Goal: Information Seeking & Learning: Check status

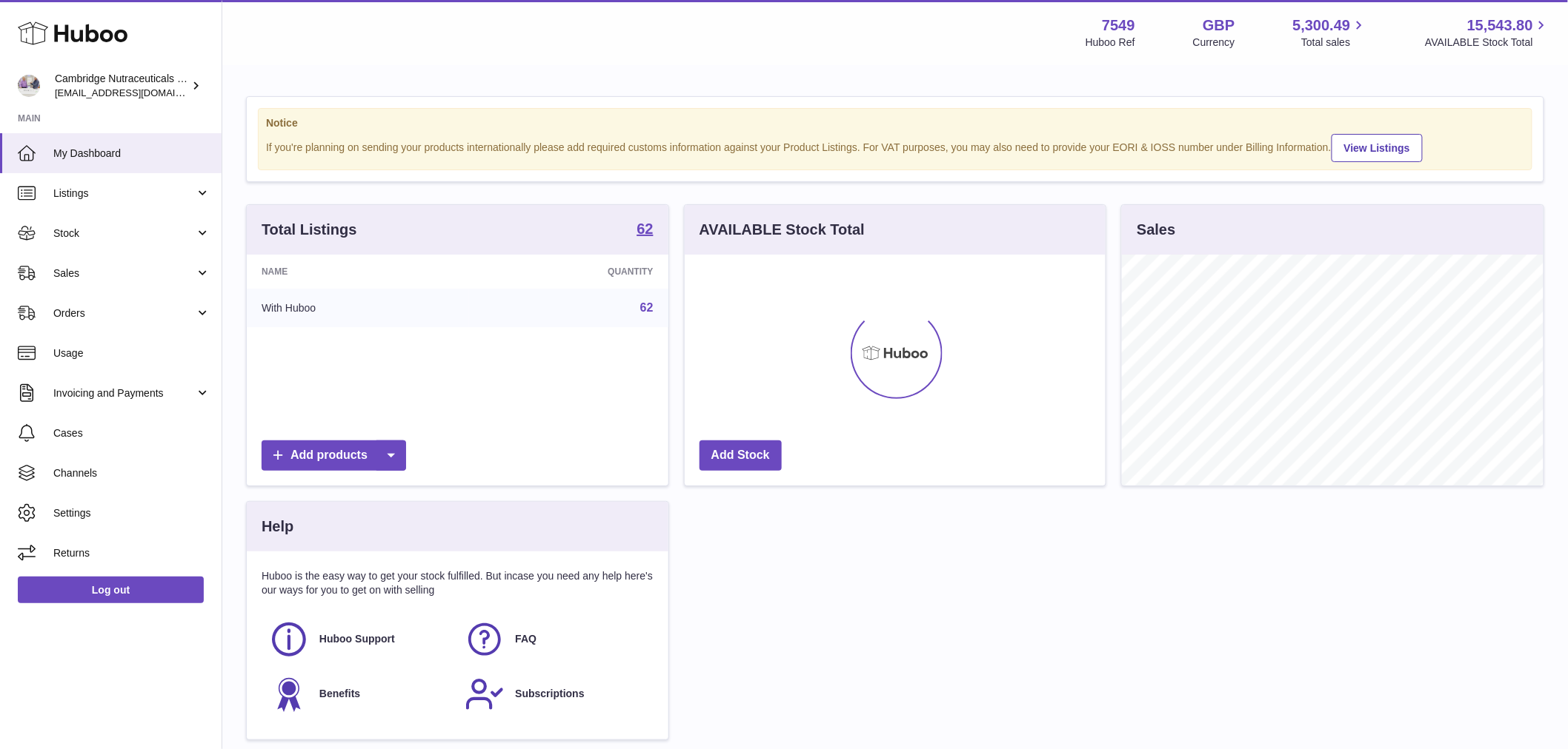
scroll to position [231, 421]
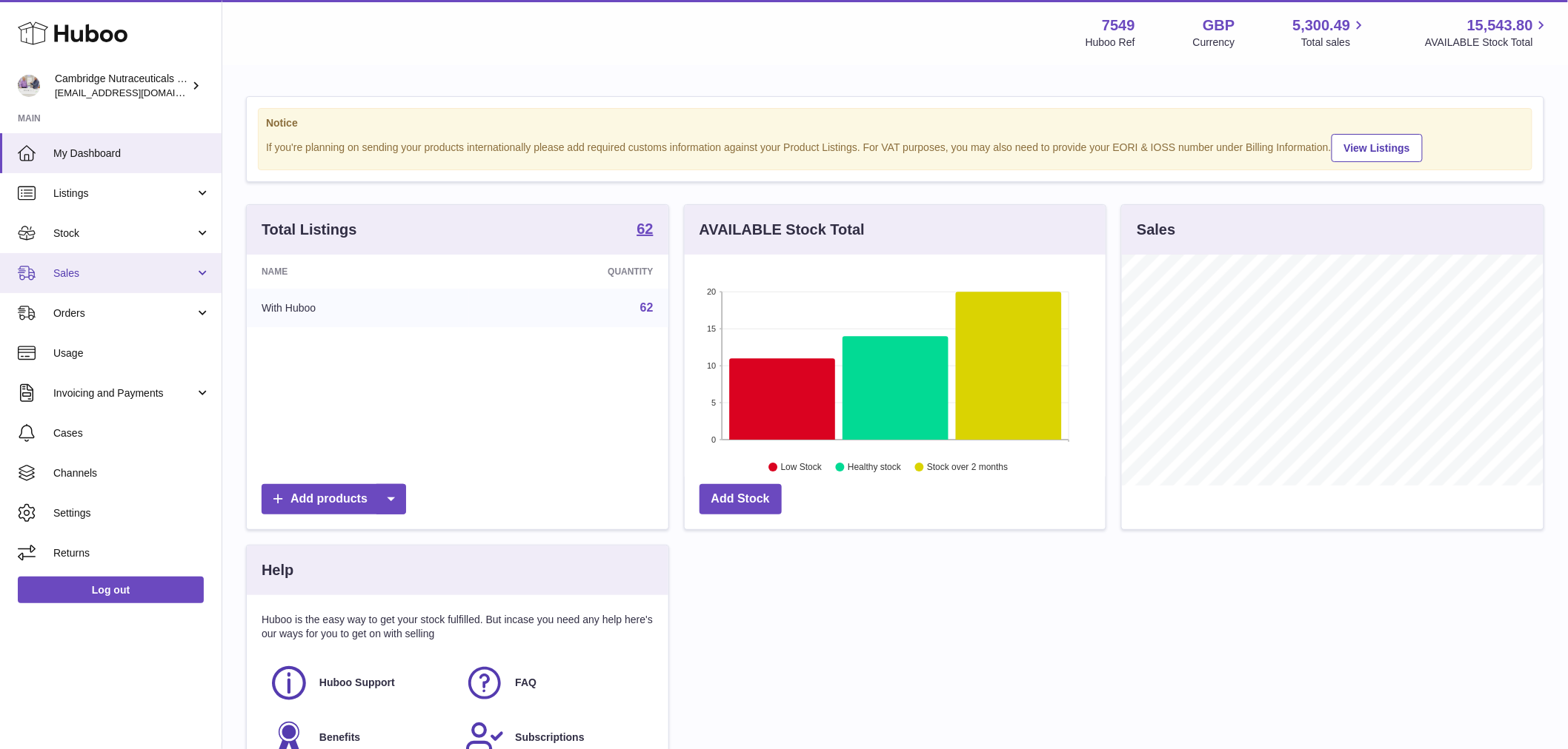
click at [76, 284] on link "Sales" at bounding box center [110, 273] width 222 height 40
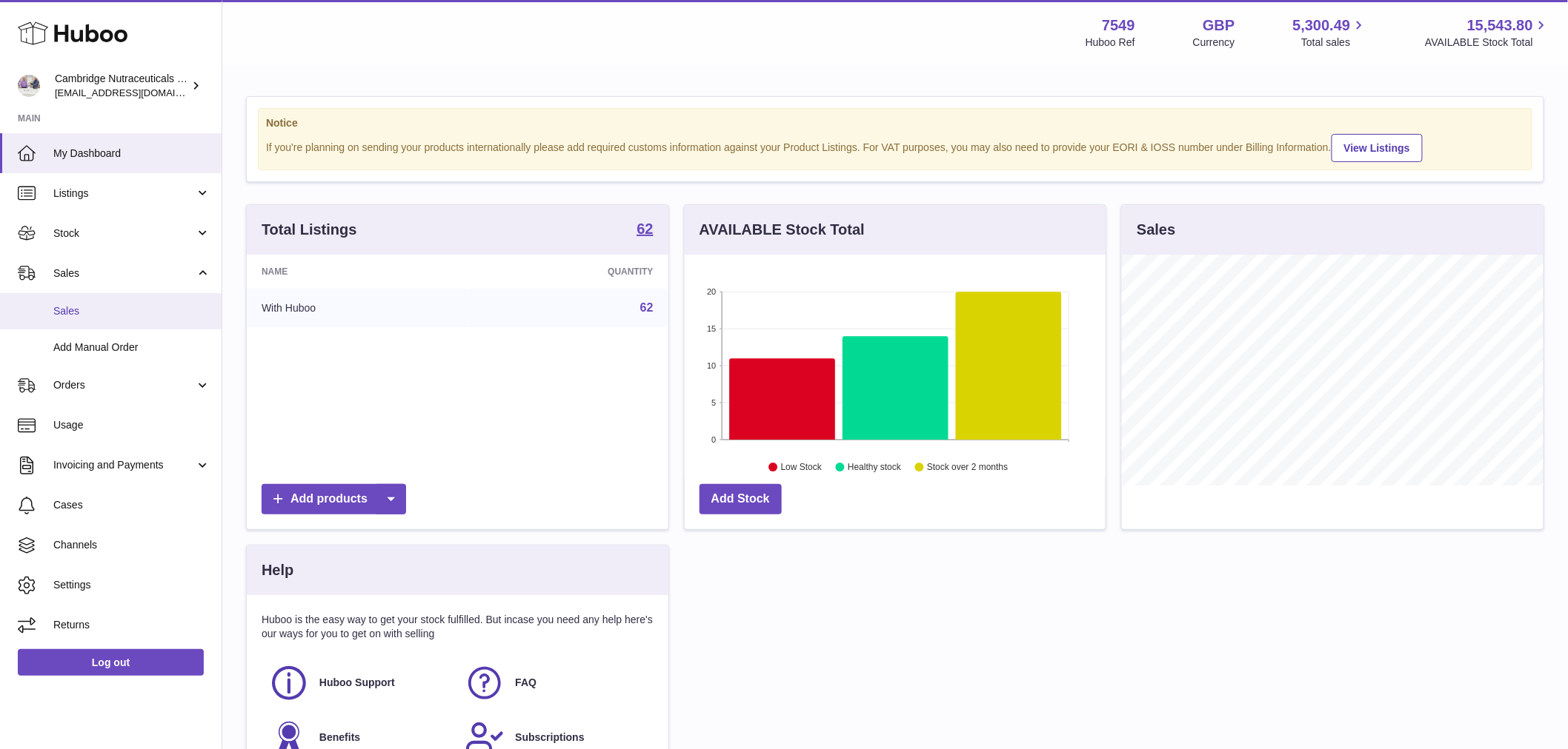
click at [70, 310] on span "Sales" at bounding box center [132, 311] width 157 height 14
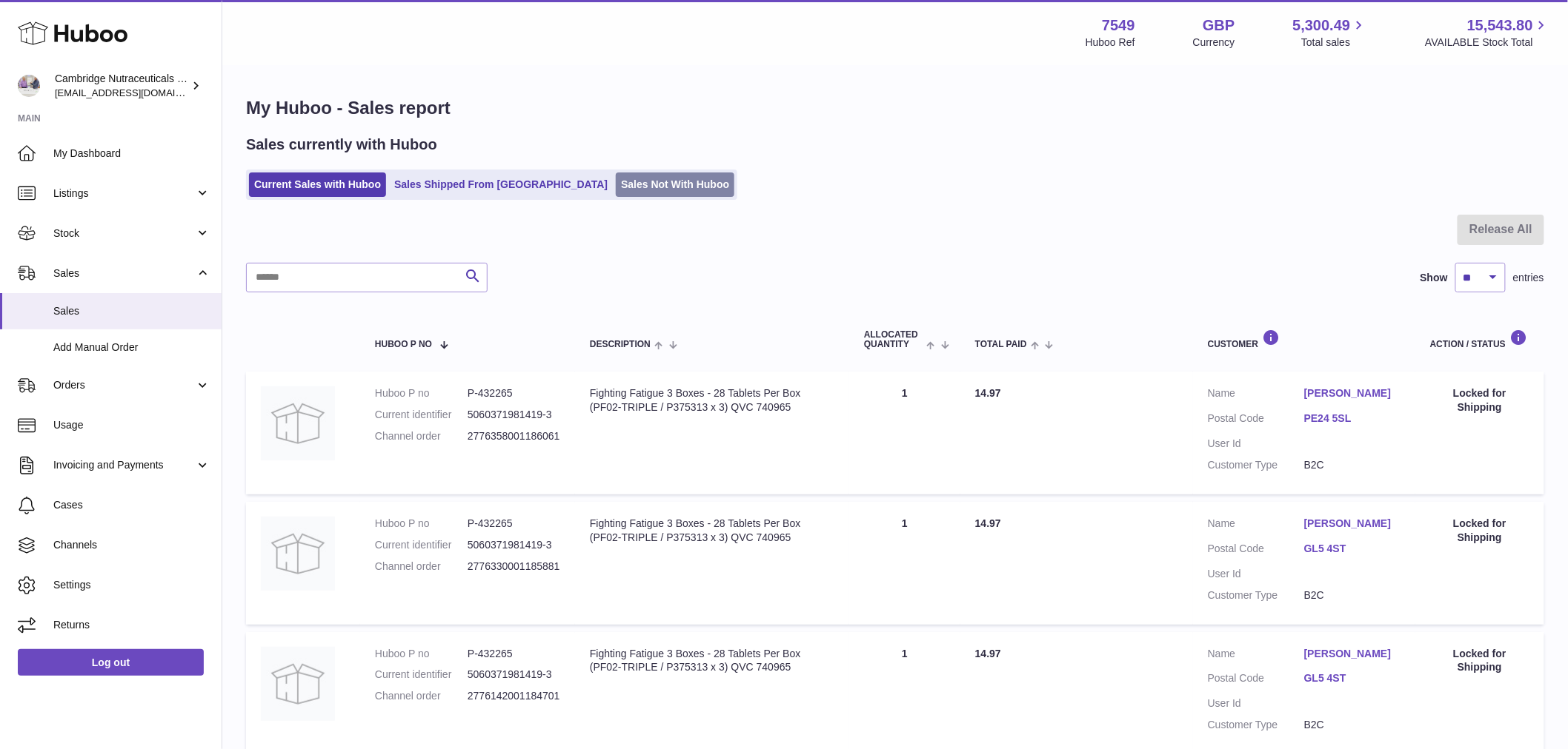
click at [619, 180] on link "Sales Not With Huboo" at bounding box center [676, 184] width 119 height 24
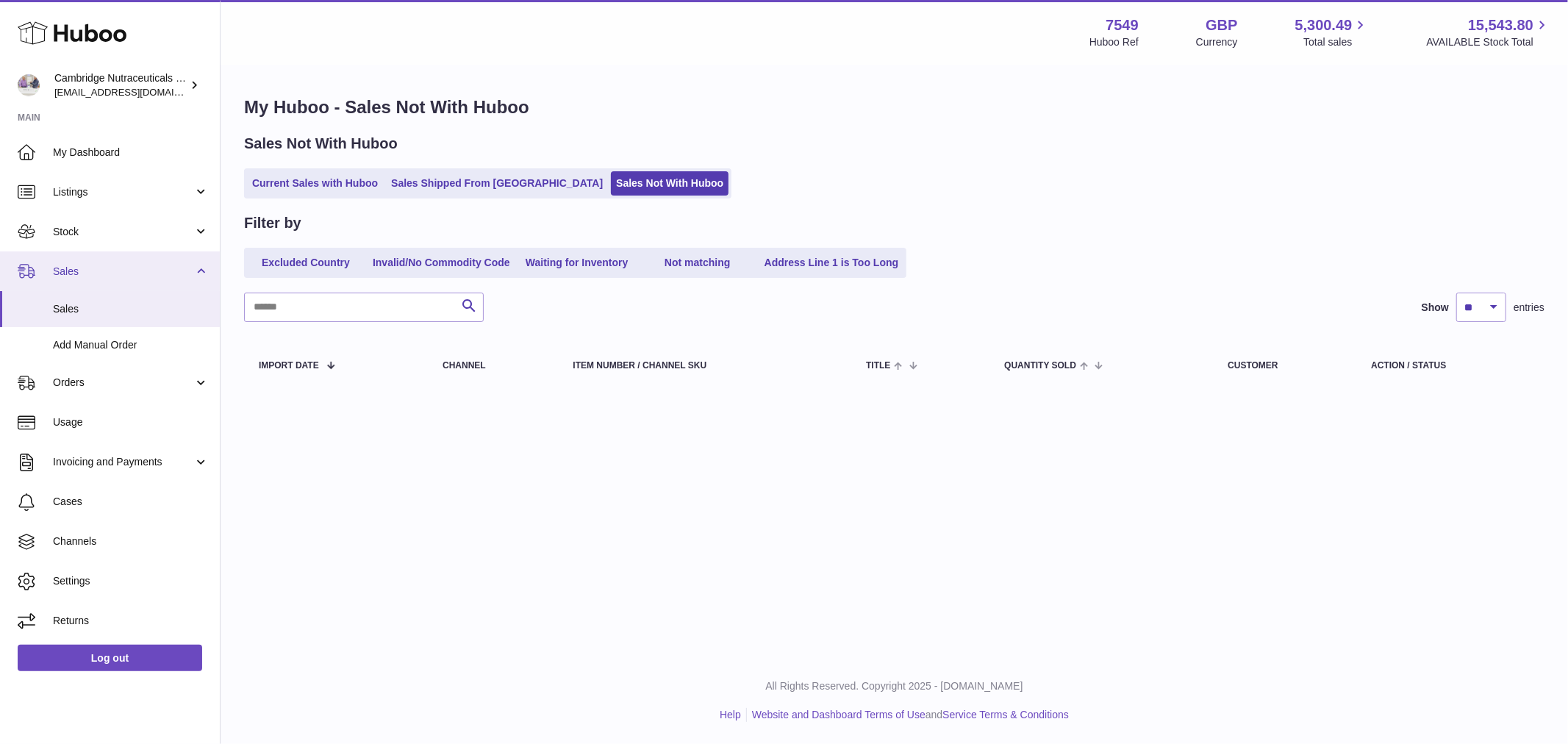
click at [69, 270] on span "Sales" at bounding box center [123, 271] width 140 height 14
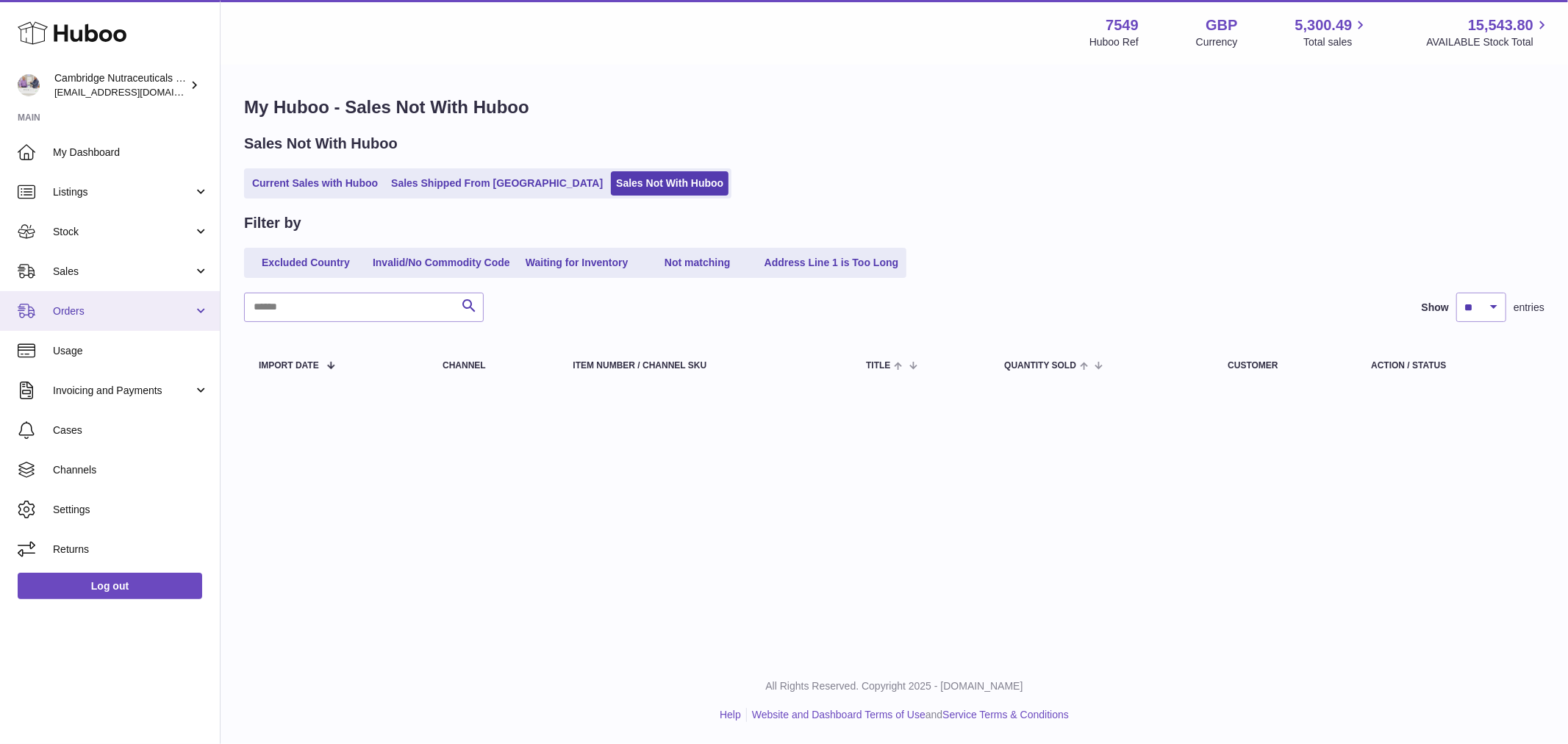
click at [92, 309] on span "Orders" at bounding box center [123, 312] width 140 height 14
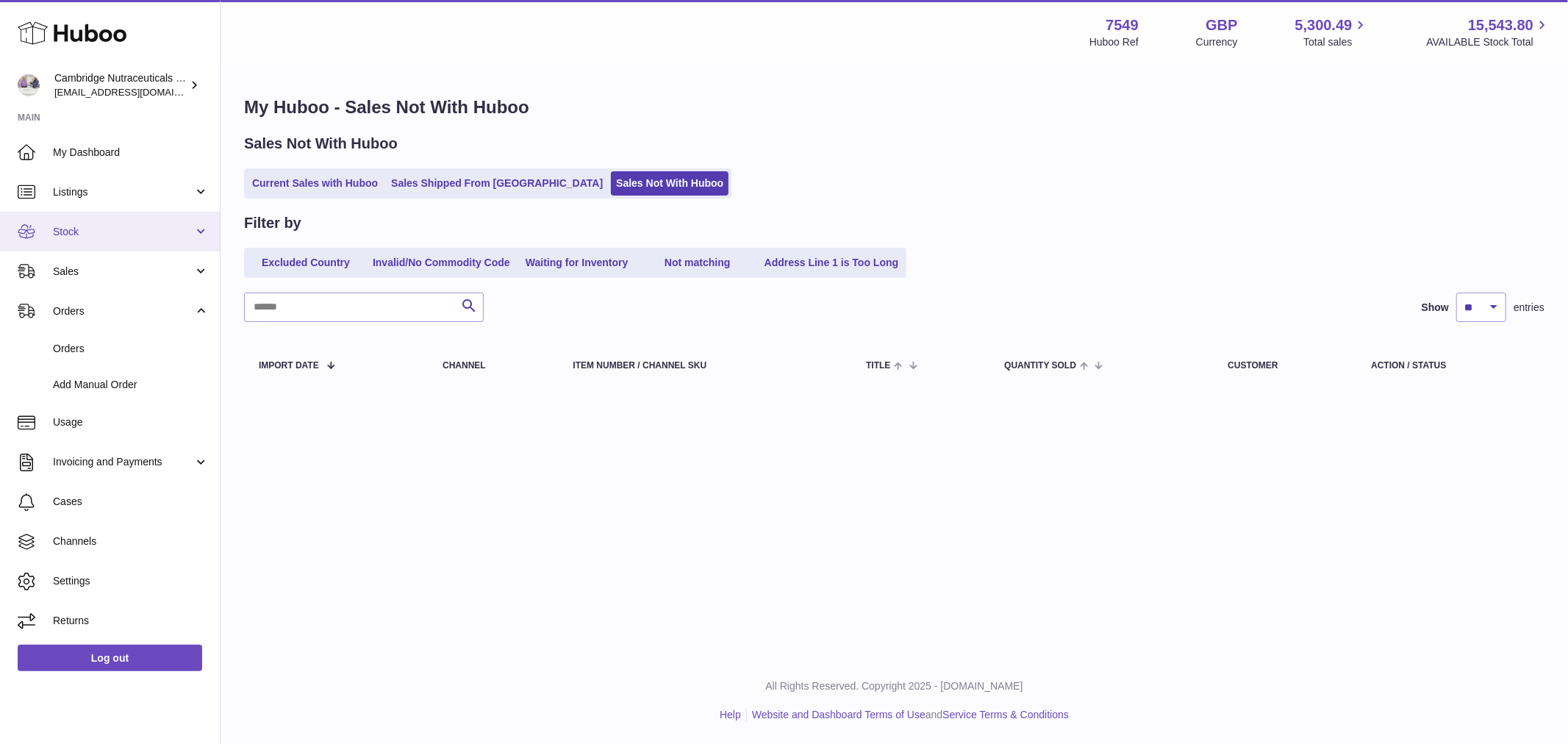
click at [119, 222] on link "Stock" at bounding box center [109, 231] width 220 height 40
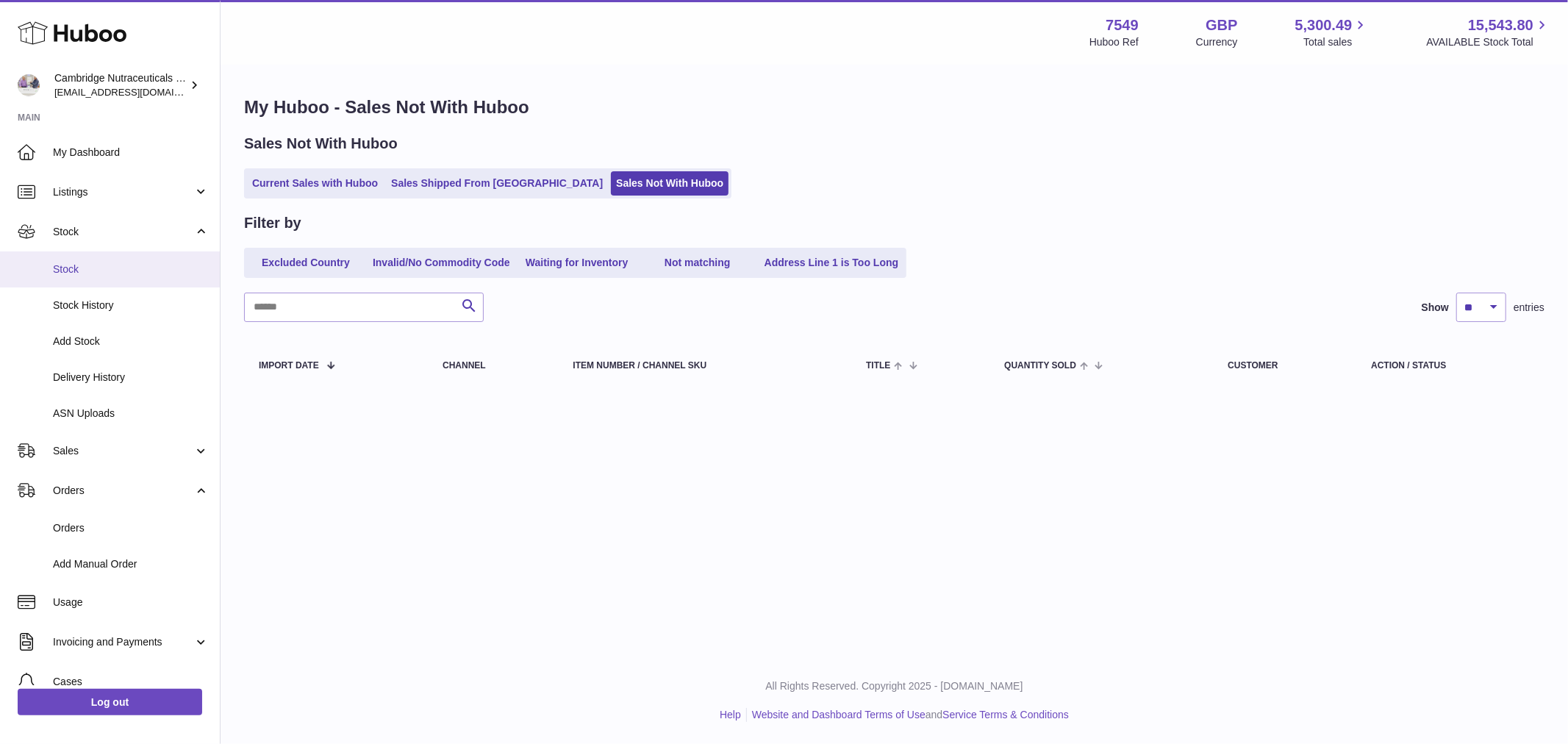
click at [96, 263] on span "Stock" at bounding box center [131, 270] width 156 height 14
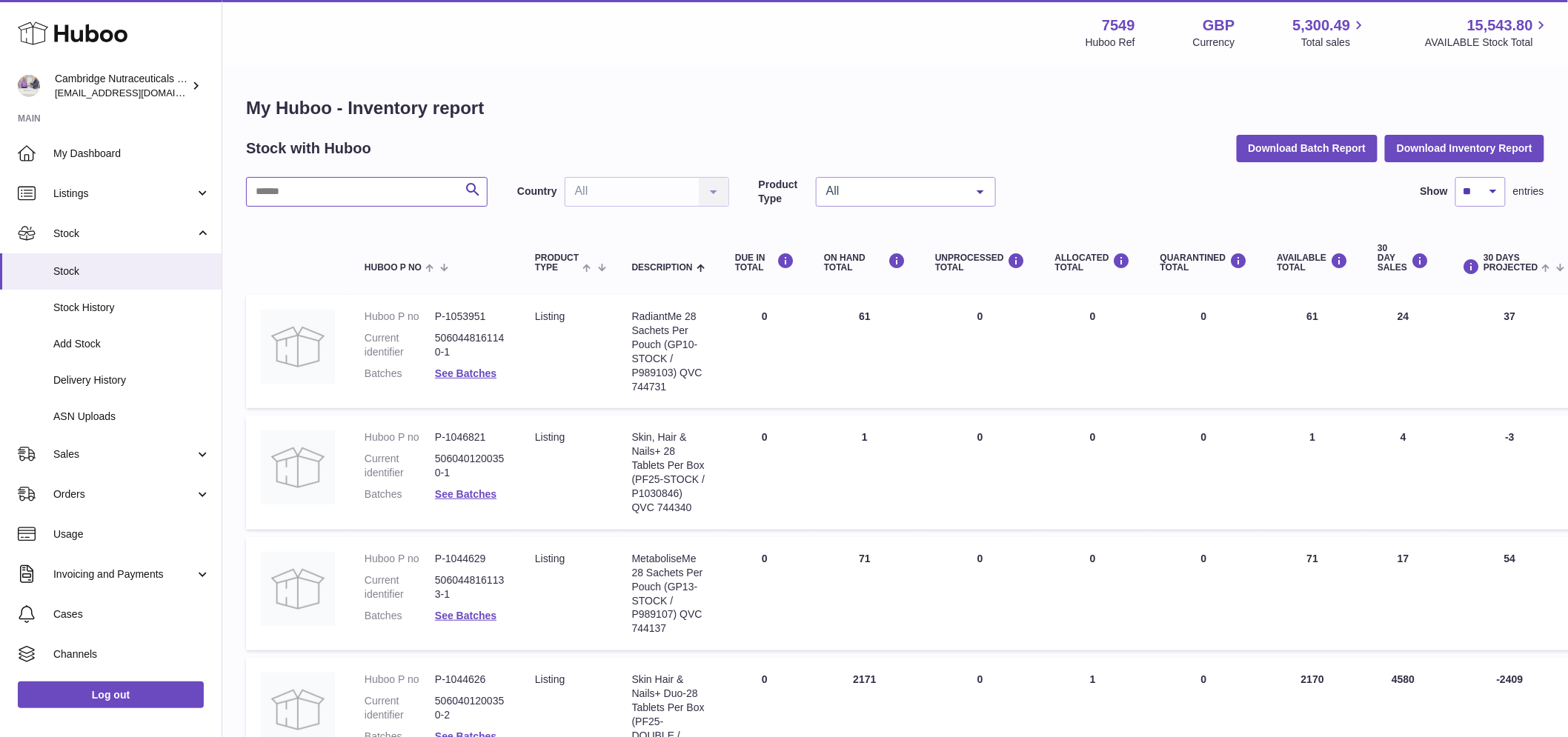
click at [375, 200] on input "text" at bounding box center [367, 192] width 242 height 30
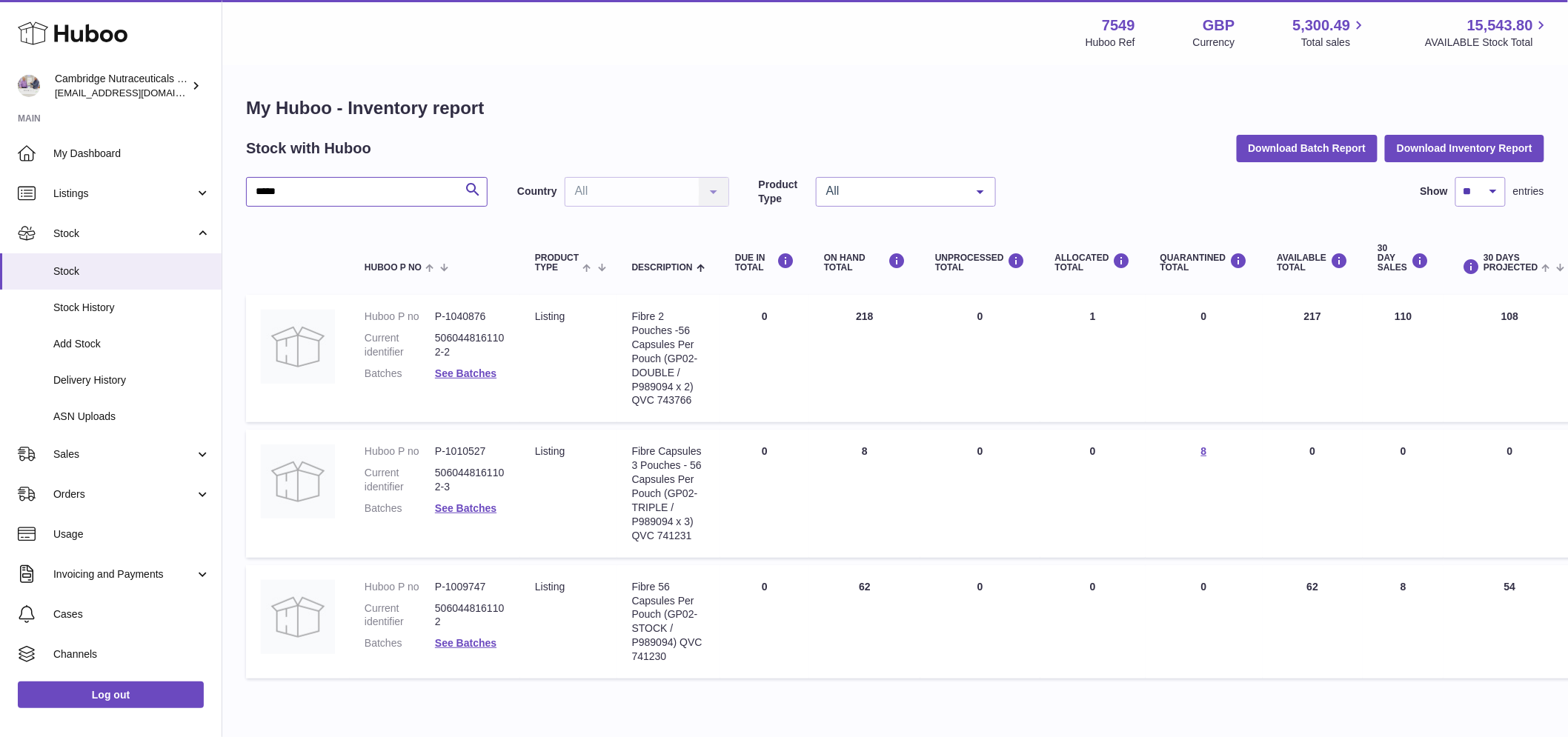
type input "*****"
drag, startPoint x: 672, startPoint y: 641, endPoint x: 630, endPoint y: 638, distance: 42.1
click at [630, 638] on td "Description Fibre 56 Capsules Per Pouch (GP02-STOCK / P989094) QVC 741230" at bounding box center [668, 622] width 103 height 113
copy div "P989094"
click at [371, 169] on div "My Huboo - Inventory report Stock with Huboo Download Batch Report Download Inv…" at bounding box center [894, 391] width 1298 height 590
